Goal: Transaction & Acquisition: Book appointment/travel/reservation

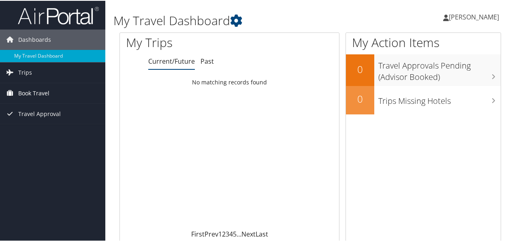
click at [40, 96] on span "Book Travel" at bounding box center [33, 92] width 31 height 20
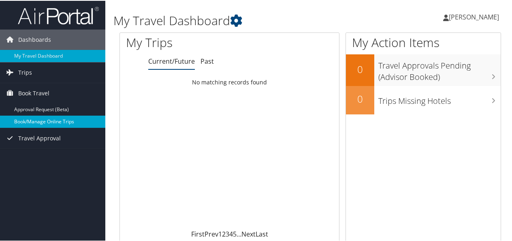
click at [44, 115] on link "Book/Manage Online Trips" at bounding box center [52, 121] width 105 height 12
